Goal: Transaction & Acquisition: Download file/media

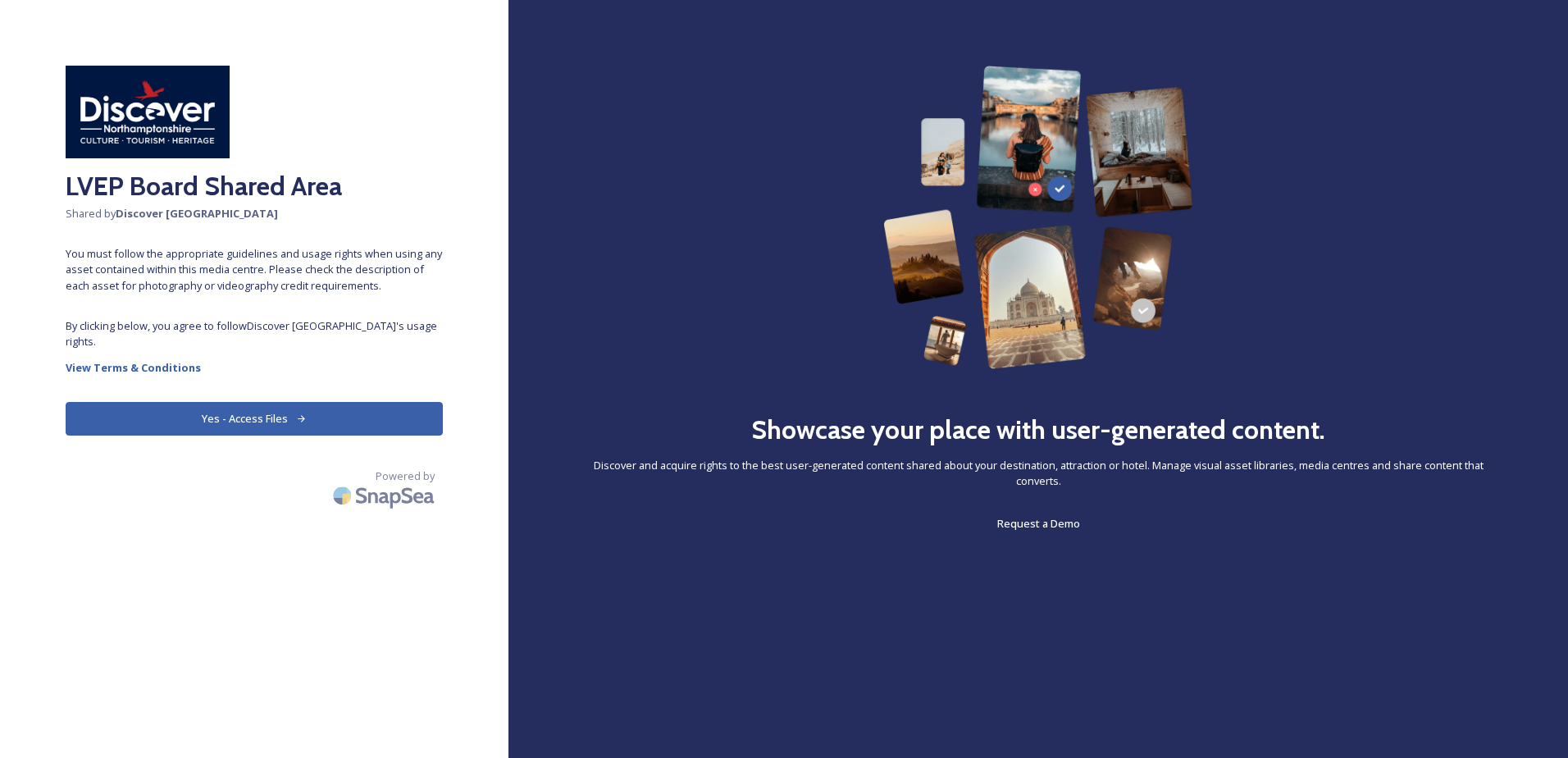
click at [213, 413] on button "Yes - Access Files" at bounding box center [254, 419] width 377 height 34
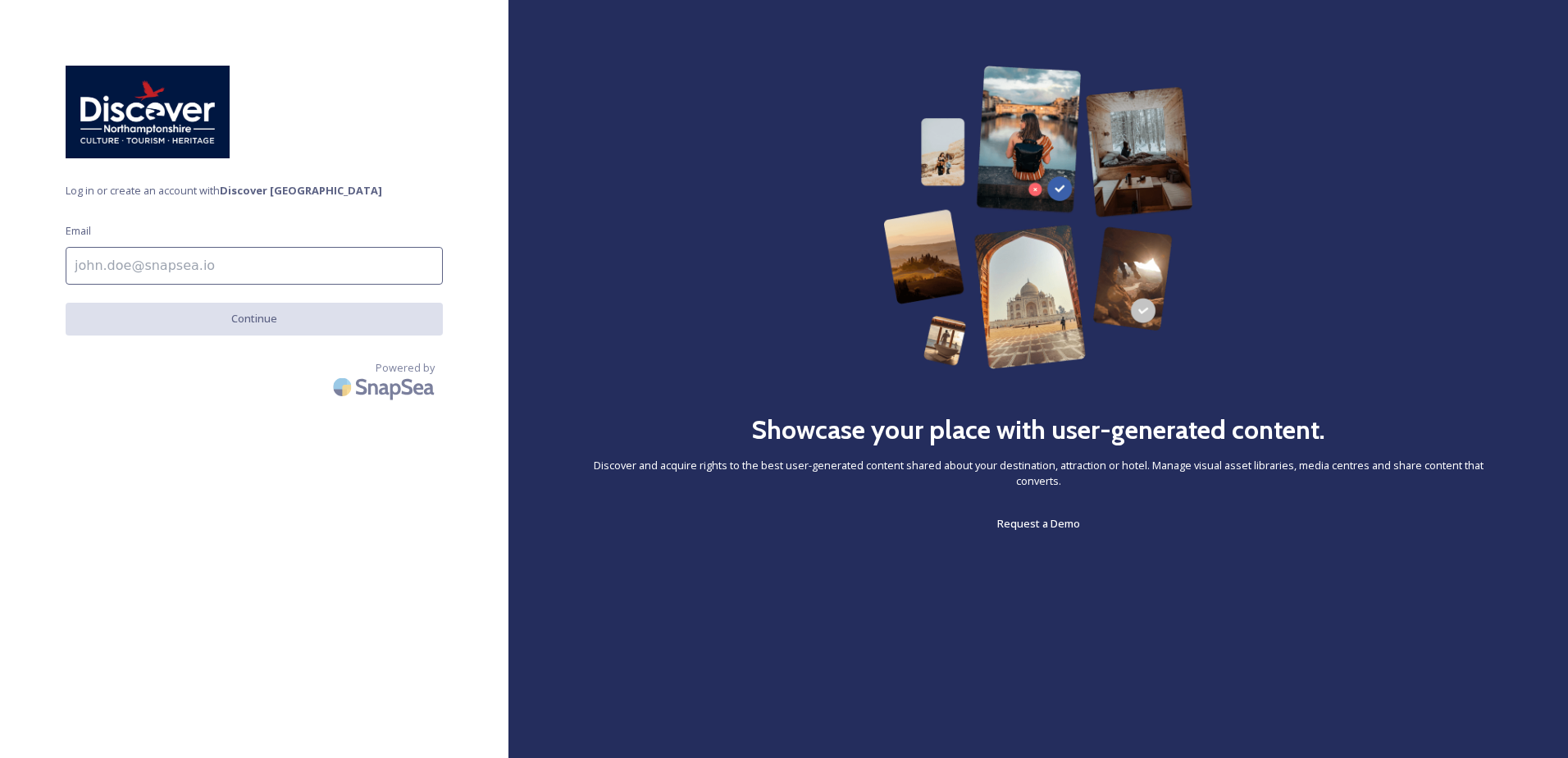
click at [239, 264] on input at bounding box center [254, 265] width 377 height 38
type input "[PERSON_NAME][EMAIL_ADDRESS][PERSON_NAME][DOMAIN_NAME]"
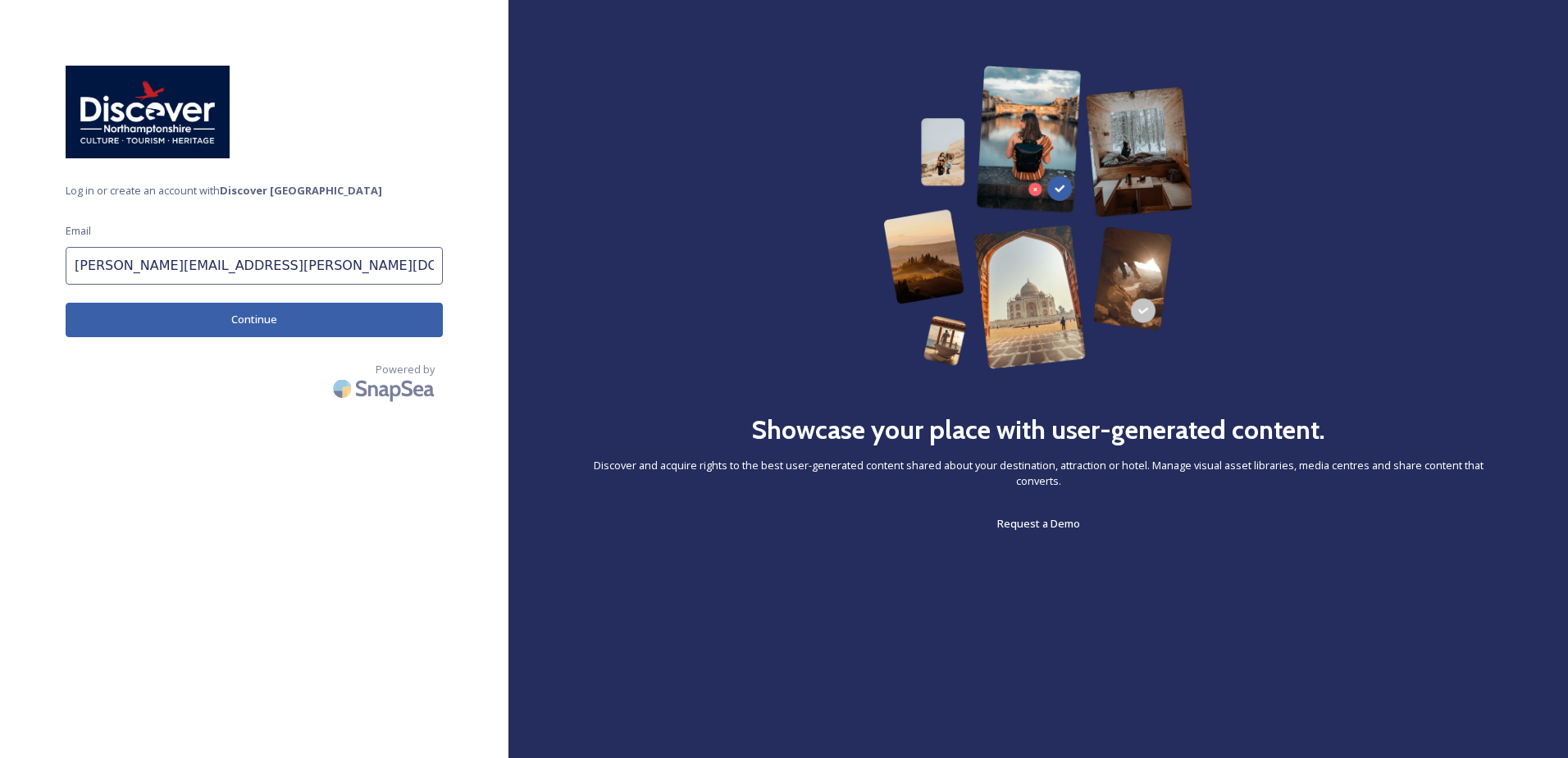
click at [216, 326] on button "Continue" at bounding box center [254, 320] width 377 height 34
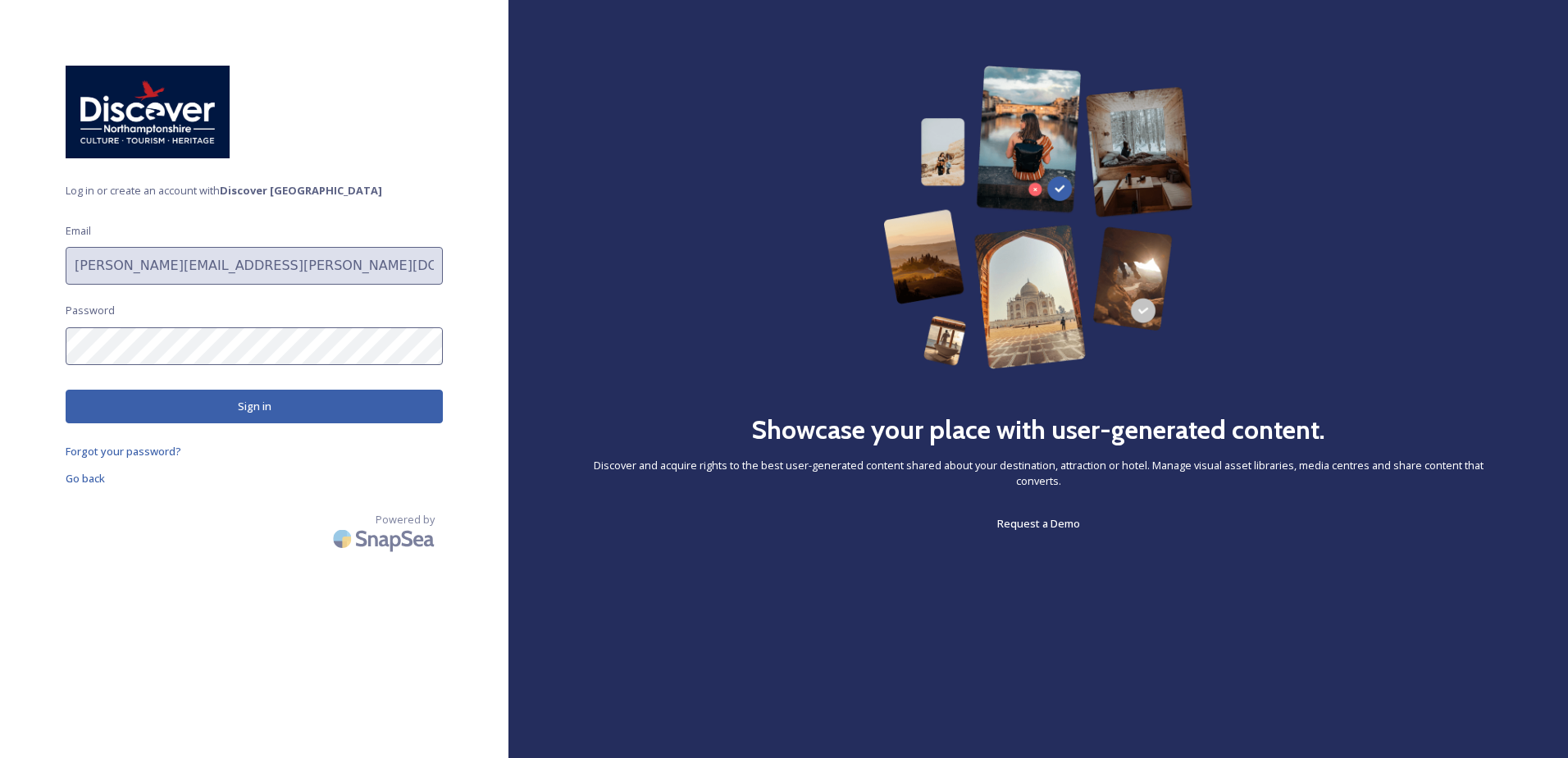
click at [216, 419] on button "Sign in" at bounding box center [254, 406] width 377 height 34
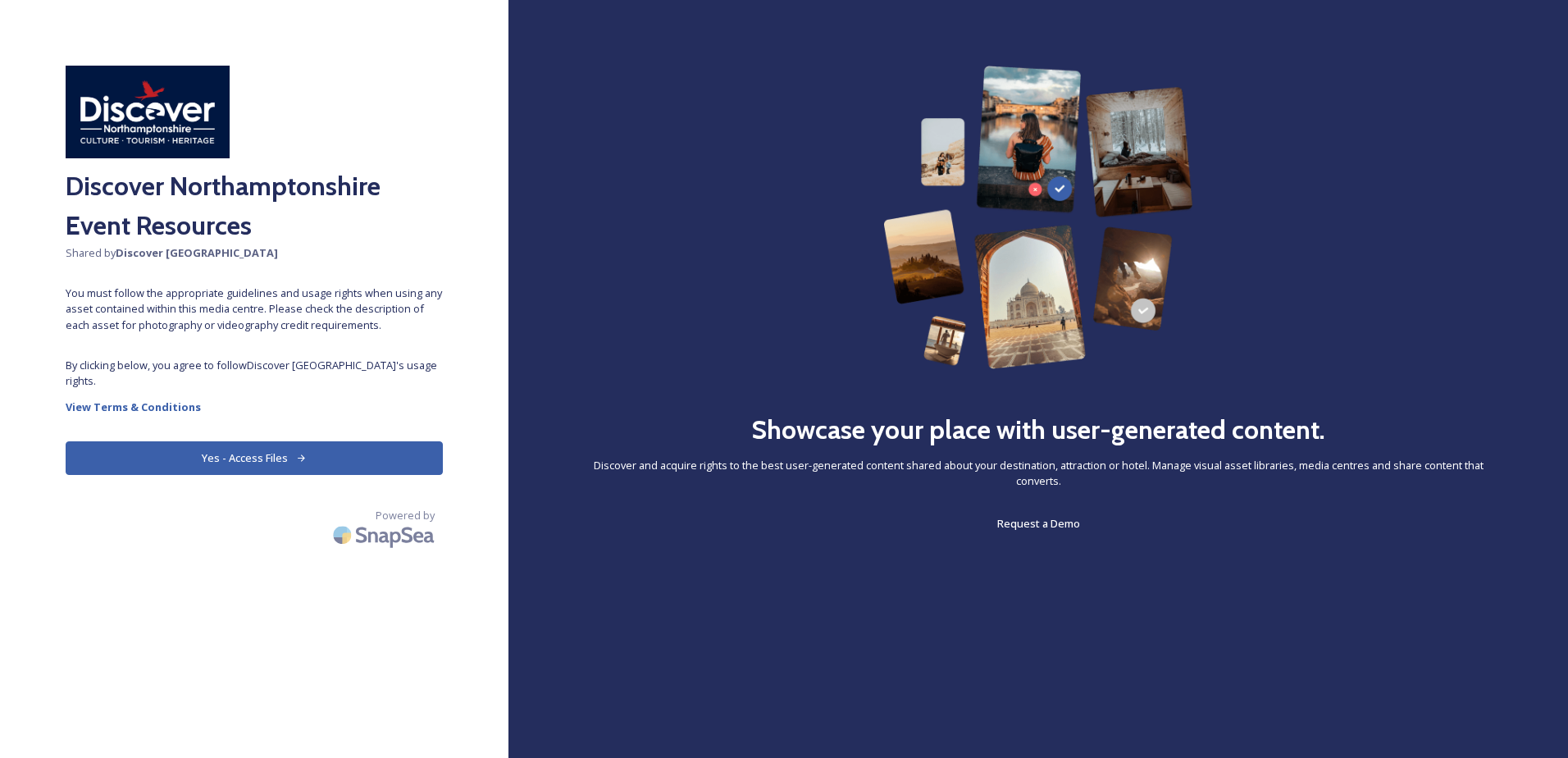
click at [352, 457] on button "Yes - Access Files" at bounding box center [254, 459] width 377 height 34
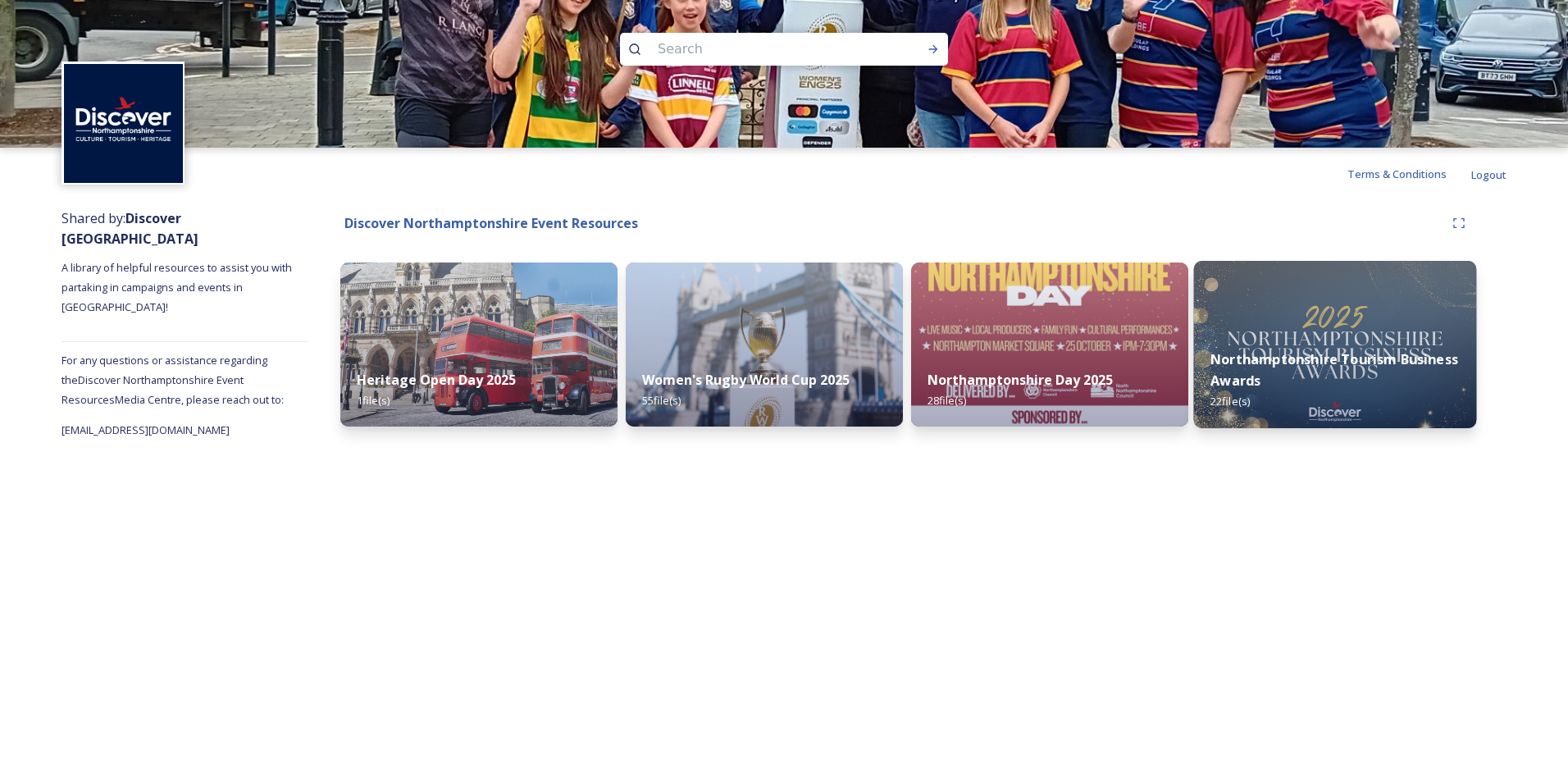
click at [1324, 349] on div "Northamptonshire Tourism Business Awards 22 file(s)" at bounding box center [1336, 381] width 283 height 95
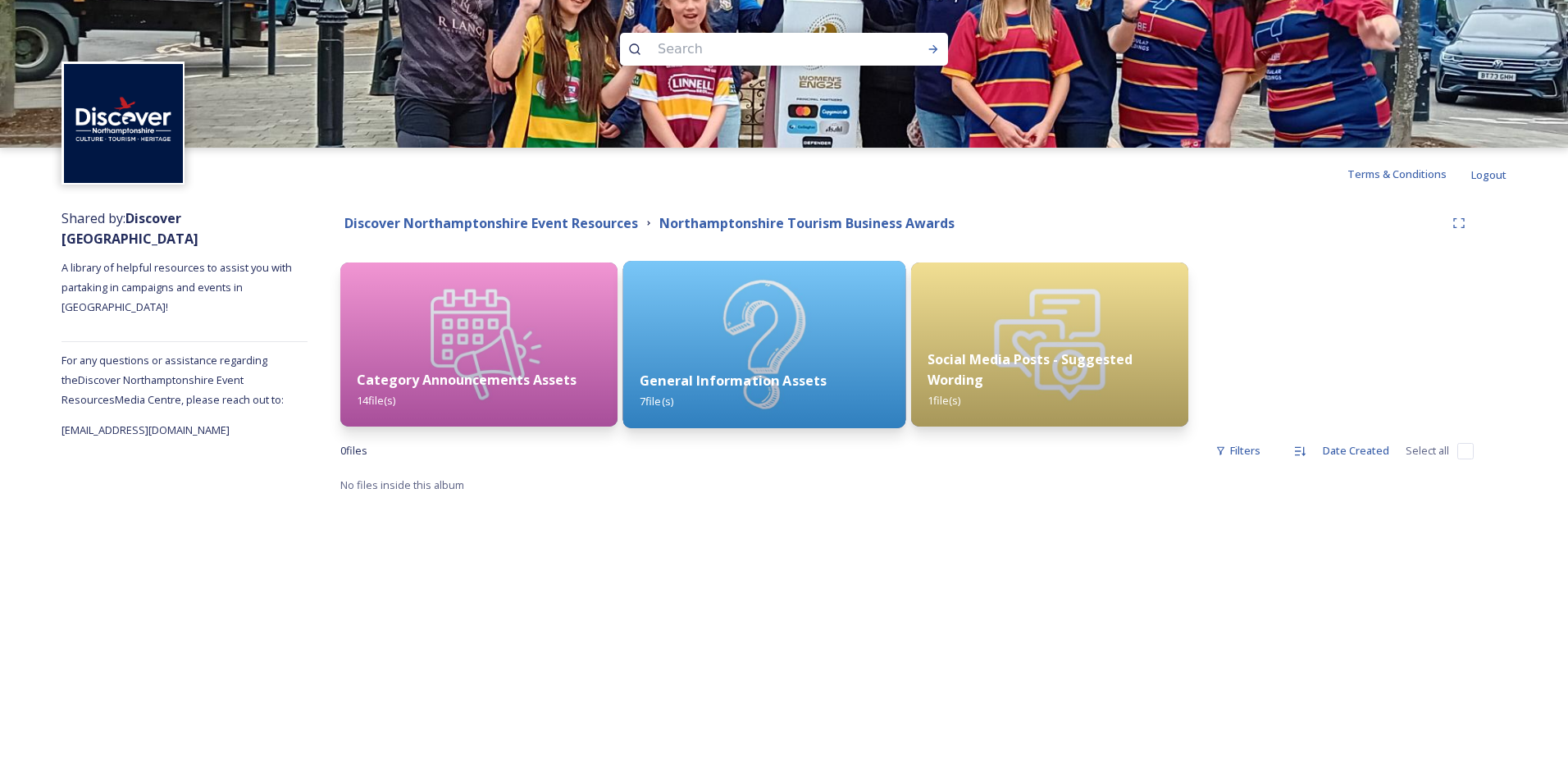
click at [818, 324] on img at bounding box center [765, 344] width 283 height 167
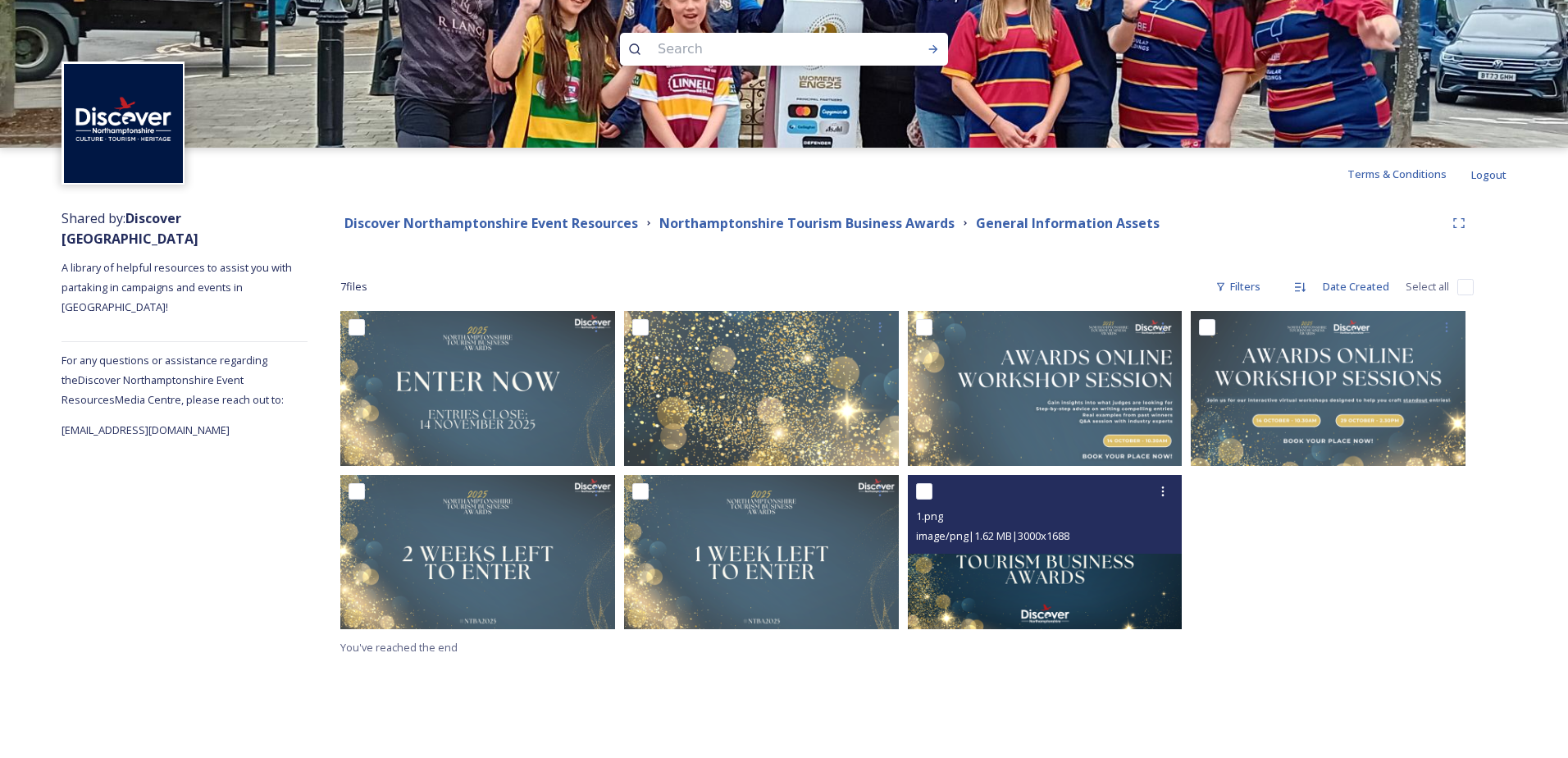
drag, startPoint x: 1012, startPoint y: 580, endPoint x: 927, endPoint y: 488, distance: 125.3
click at [927, 488] on input "checkbox" at bounding box center [924, 491] width 17 height 17
checkbox input "true"
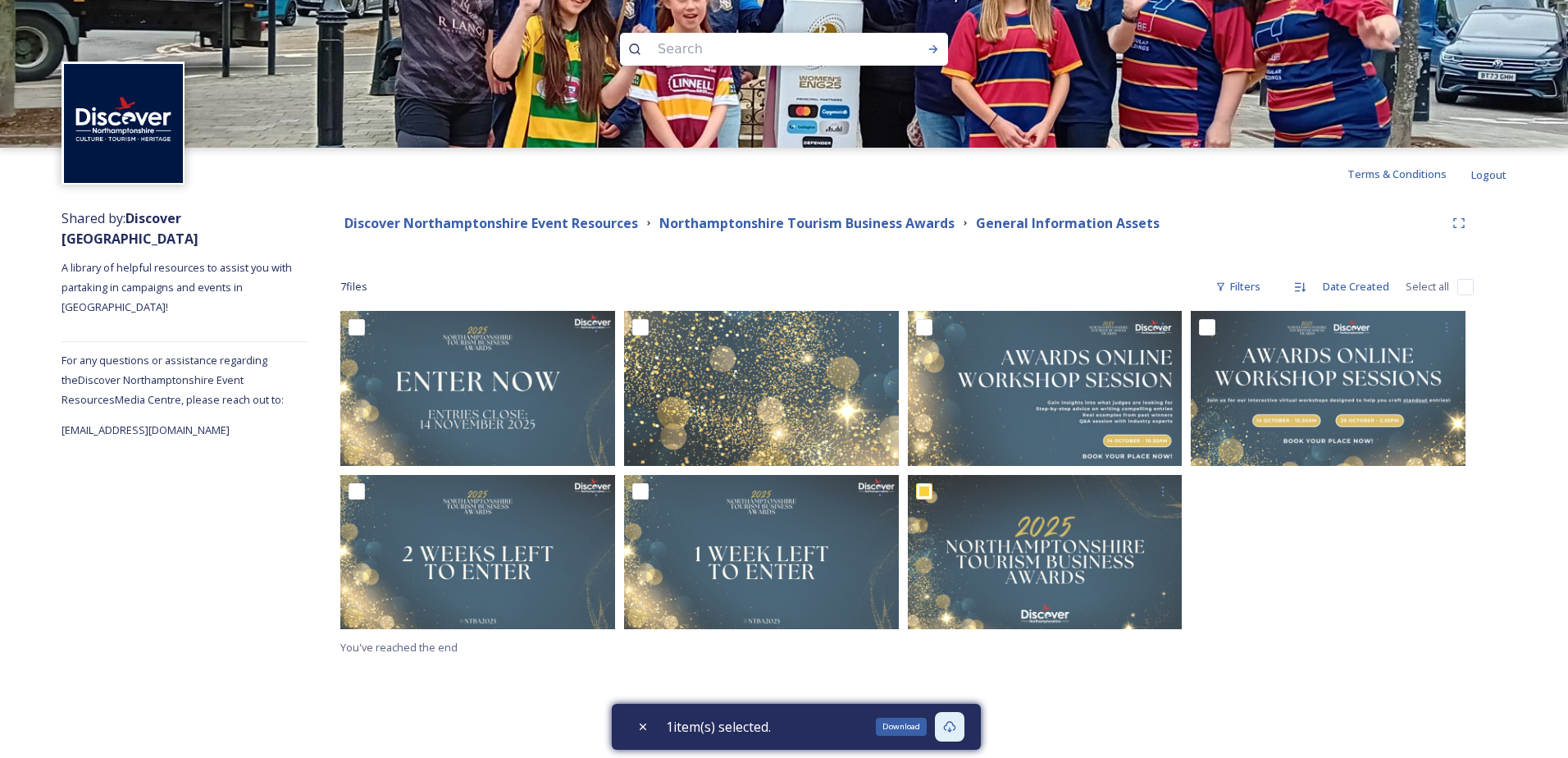
click at [962, 731] on div "Download" at bounding box center [949, 726] width 29 height 29
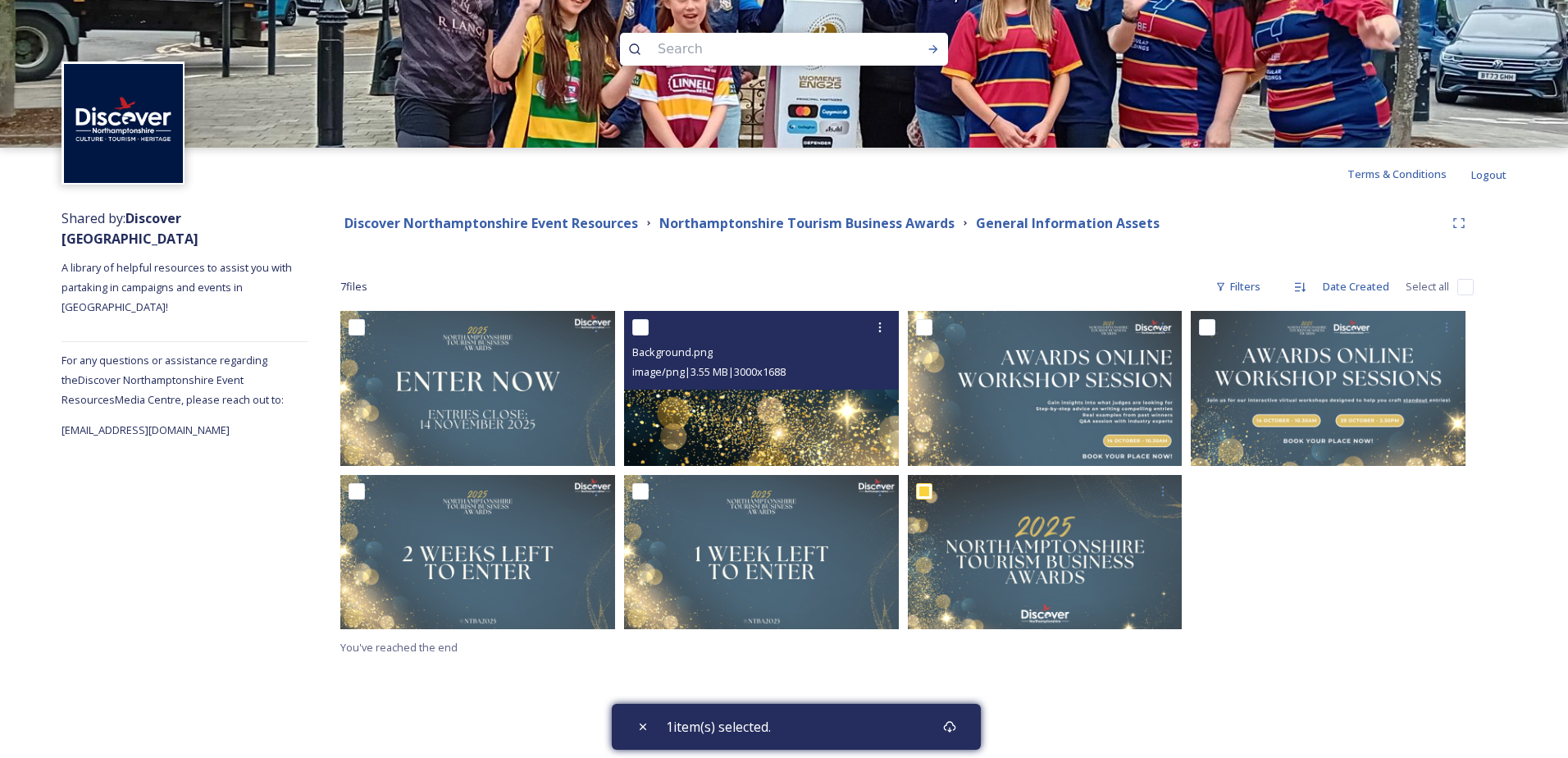
click at [636, 326] on input "checkbox" at bounding box center [640, 327] width 17 height 17
checkbox input "true"
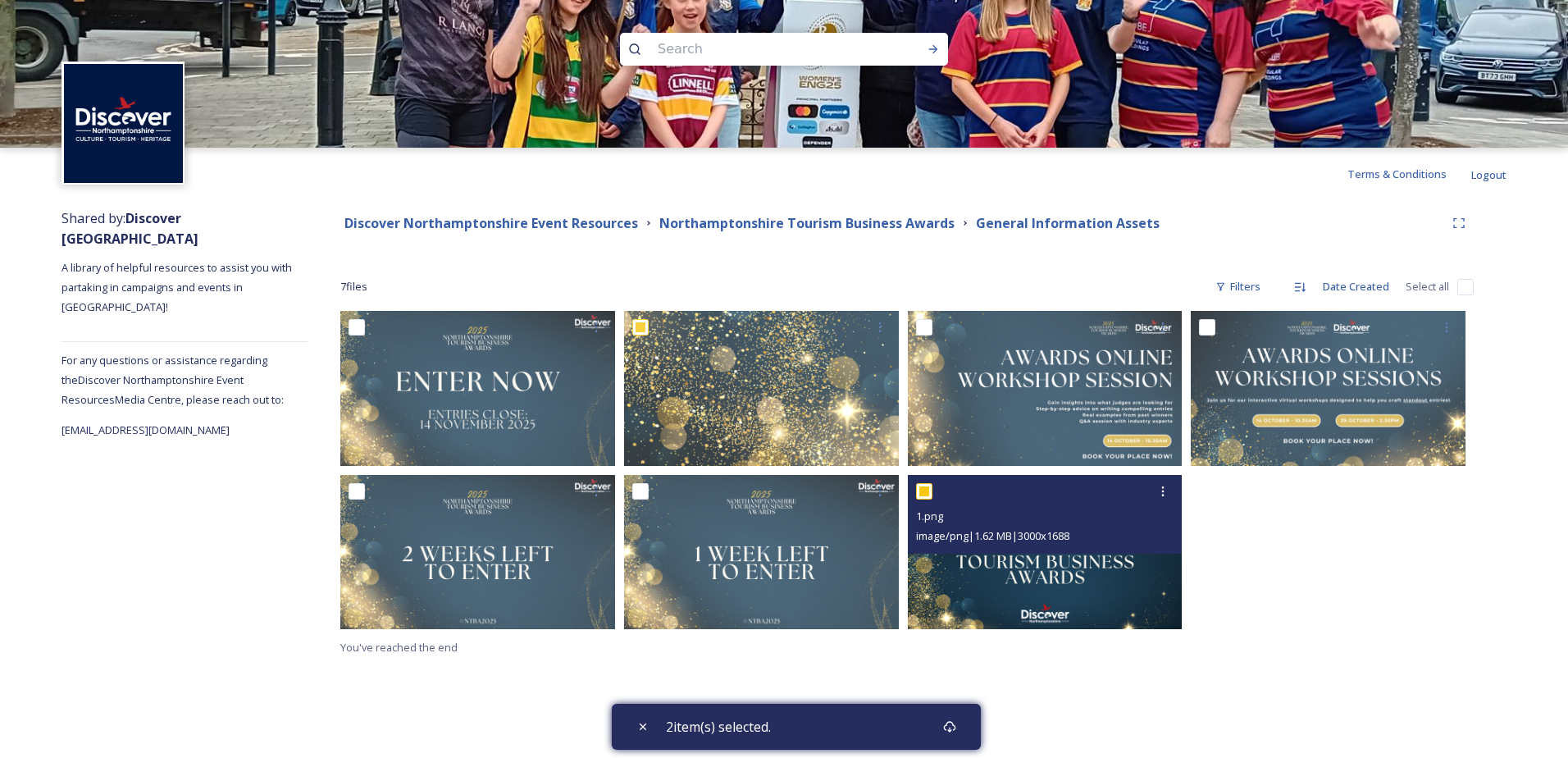
click at [925, 491] on input "checkbox" at bounding box center [924, 491] width 17 height 17
checkbox input "false"
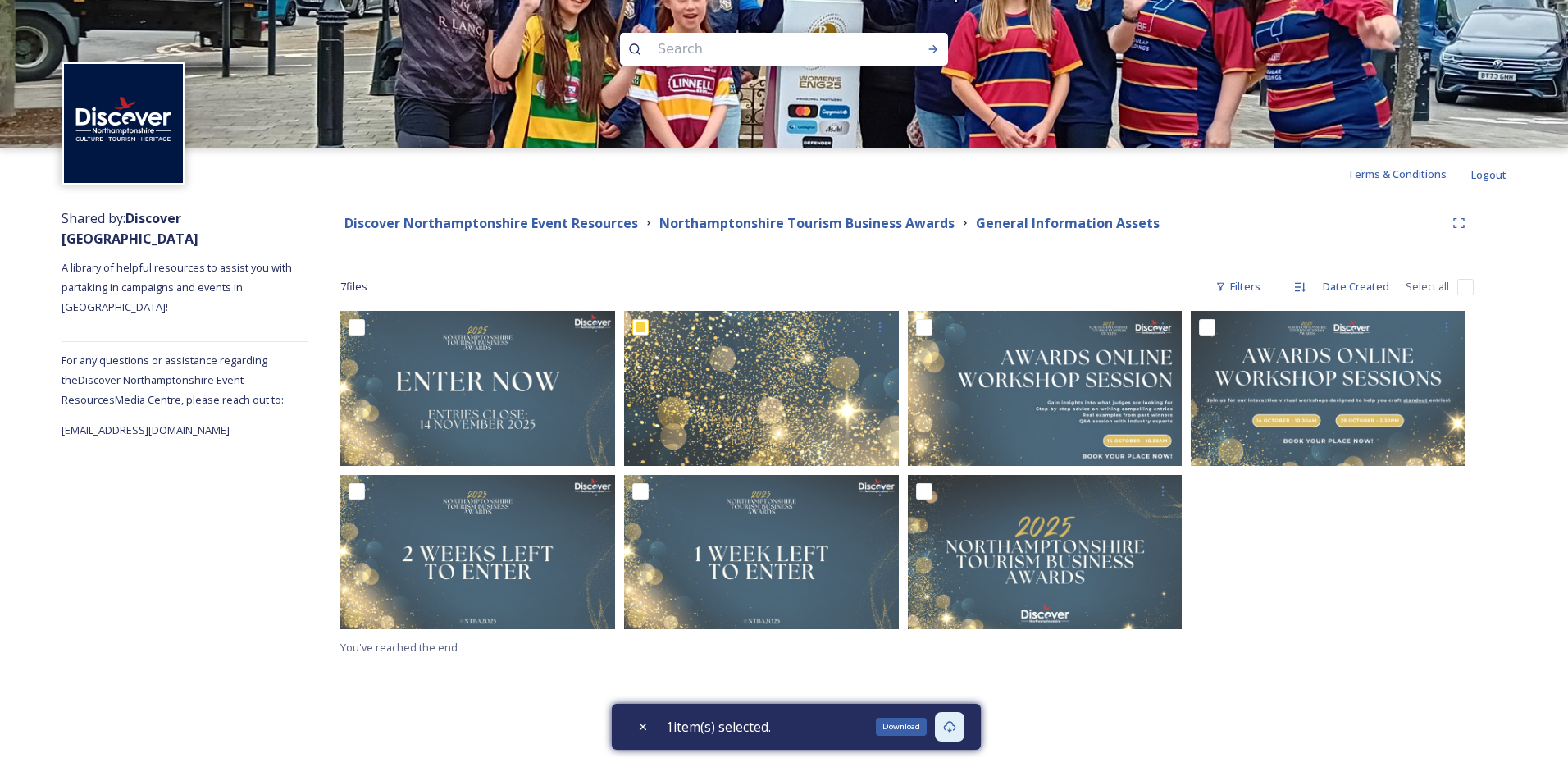
click at [946, 727] on div "Download" at bounding box center [949, 726] width 29 height 29
